Goal: Check status: Check status

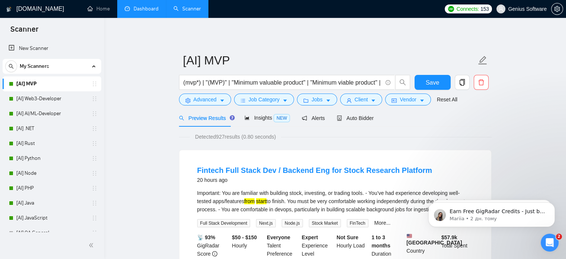
click at [129, 7] on link "Dashboard" at bounding box center [142, 9] width 34 height 6
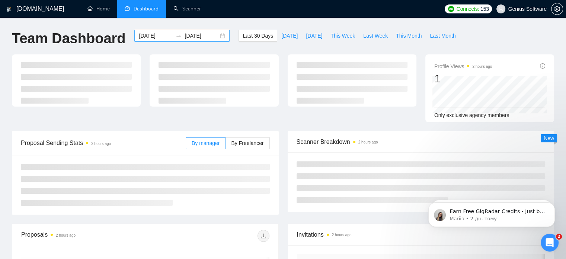
click at [146, 36] on input "[DATE]" at bounding box center [156, 36] width 34 height 8
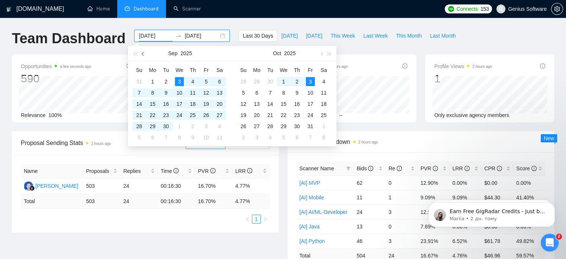
click at [143, 54] on span "button" at bounding box center [144, 54] width 4 height 4
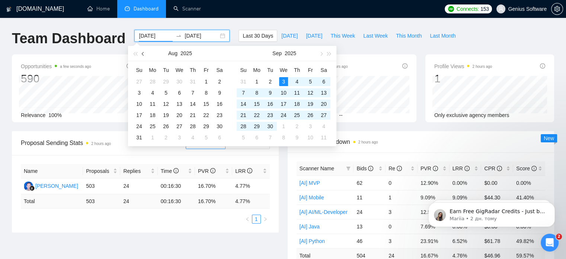
click at [143, 54] on span "button" at bounding box center [144, 54] width 4 height 4
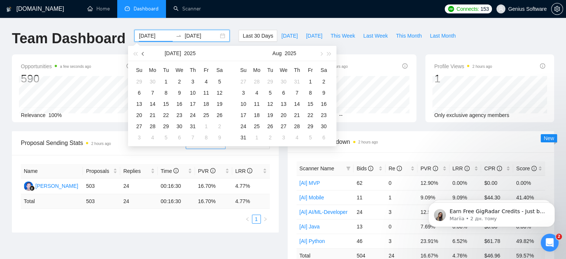
click at [143, 54] on span "button" at bounding box center [144, 54] width 4 height 4
type input "[DATE]"
click at [164, 81] on div "1" at bounding box center [166, 81] width 9 height 9
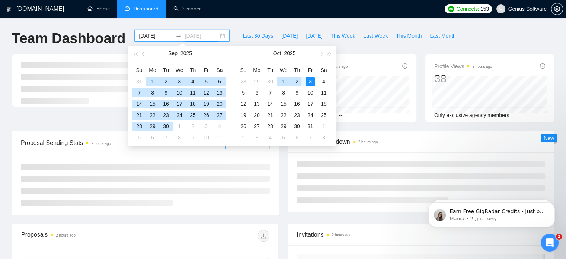
type input "[DATE]"
